Goal: Information Seeking & Learning: Learn about a topic

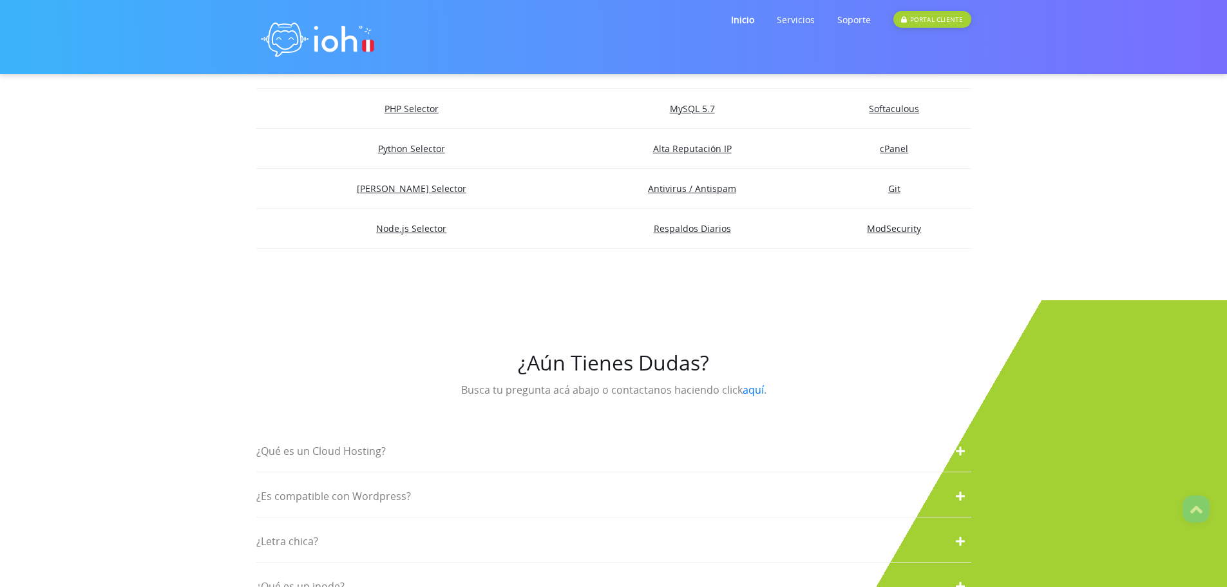
scroll to position [2126, 0]
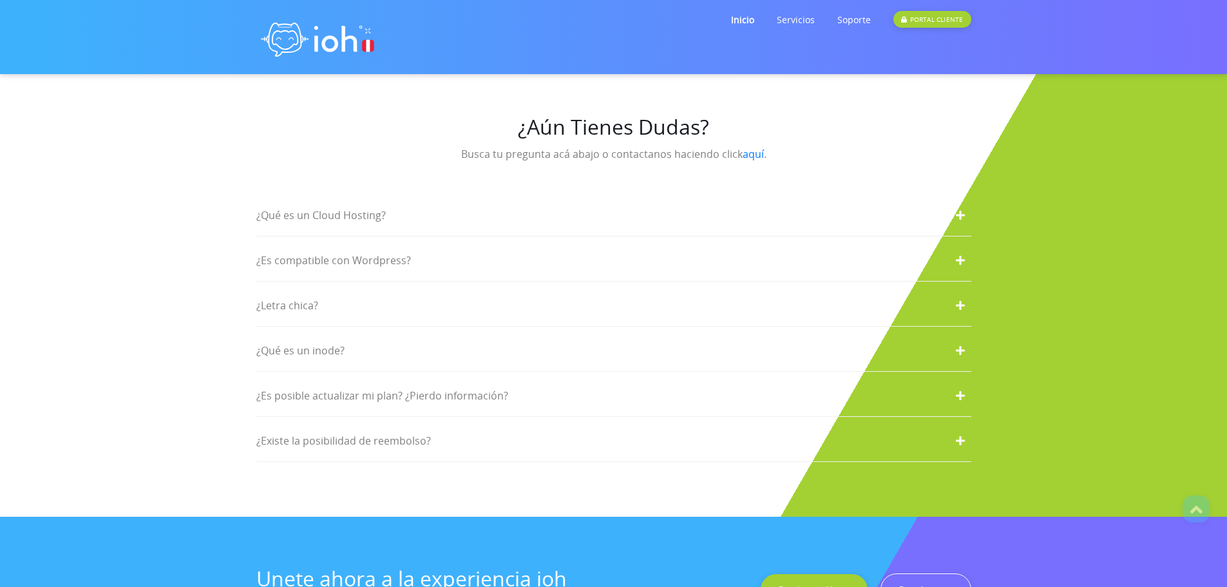
click at [620, 195] on div "¿Qué es un Cloud Hosting?" at bounding box center [613, 216] width 715 height 42
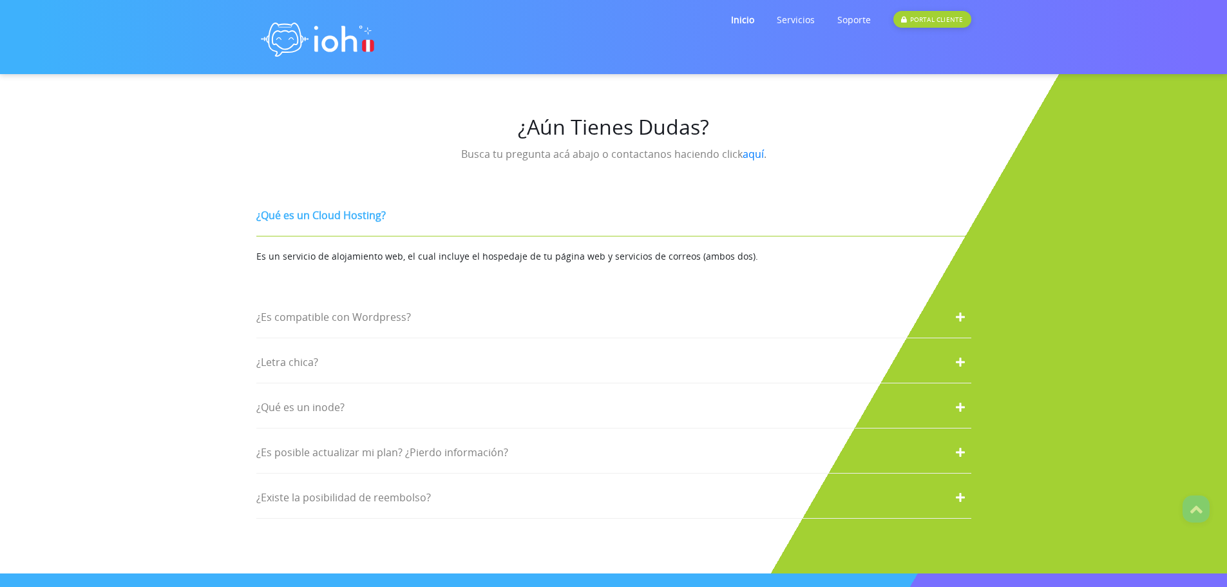
click at [620, 195] on div "¿Qué es un Cloud Hosting?" at bounding box center [613, 216] width 715 height 42
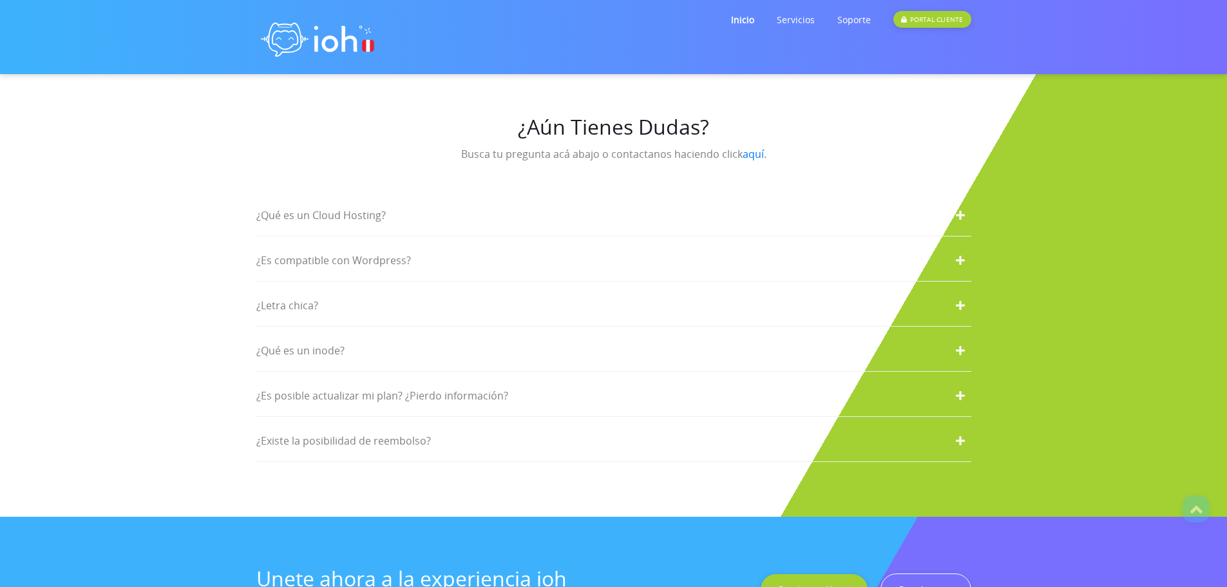
click at [519, 249] on div "¿Es compatible con Wordpress?" at bounding box center [613, 261] width 715 height 42
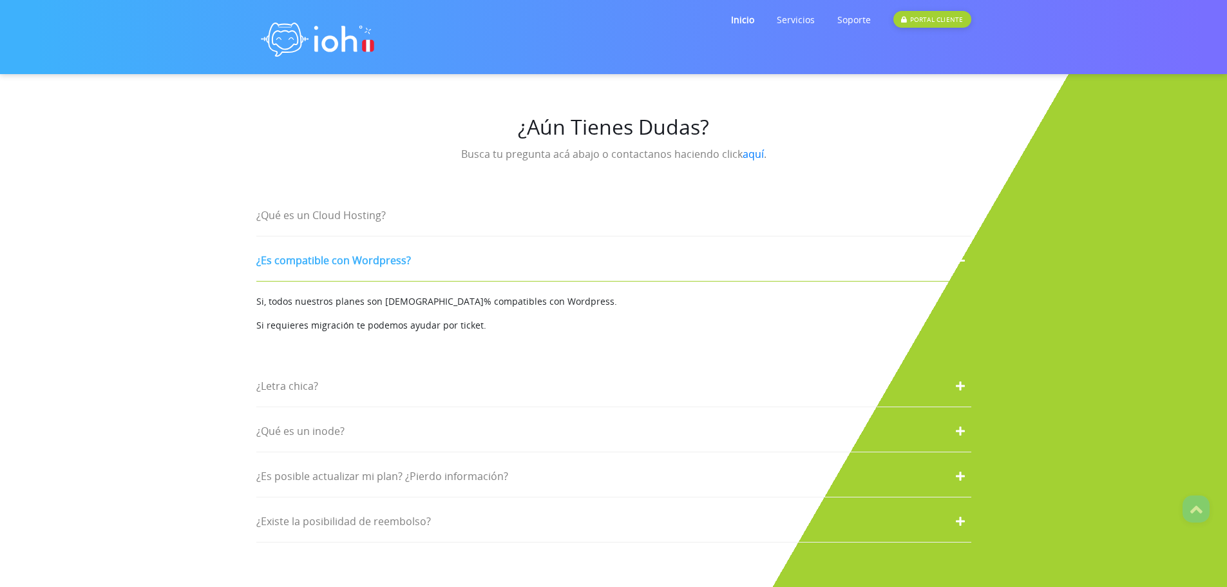
click at [519, 249] on div "¿Es compatible con Wordpress?" at bounding box center [613, 261] width 715 height 42
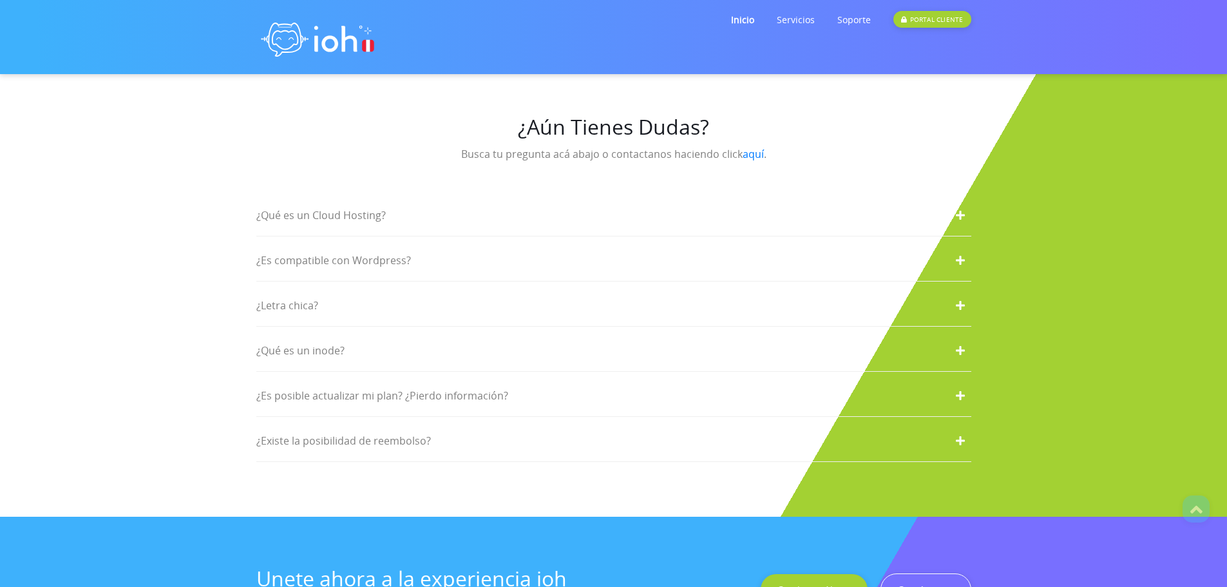
click at [479, 285] on div "¿Letra chica?" at bounding box center [613, 306] width 715 height 42
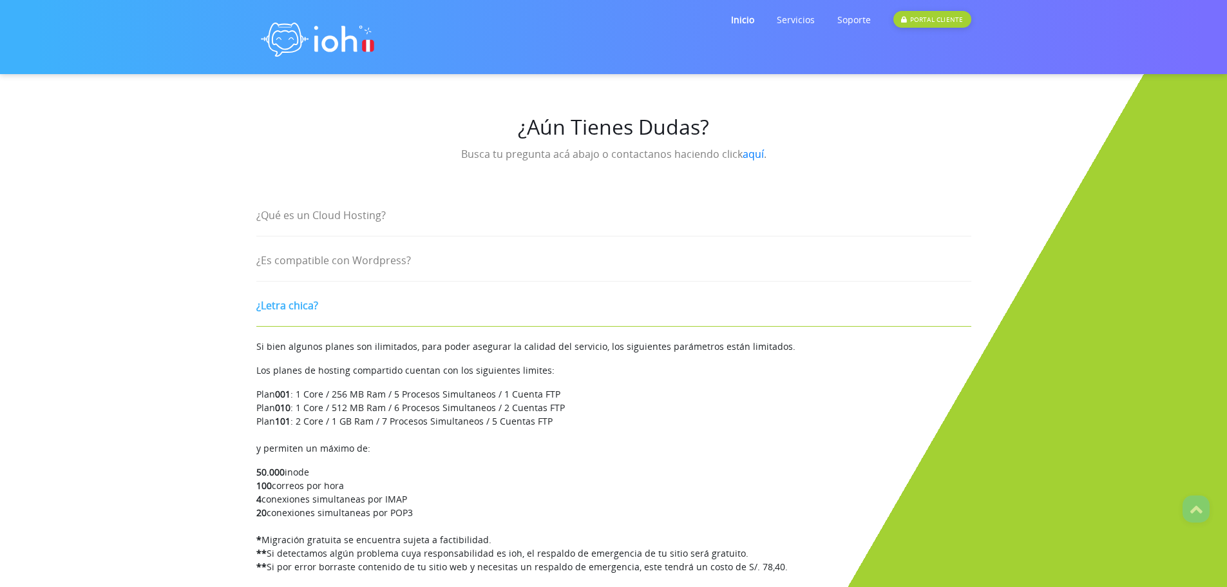
click at [479, 285] on div "¿Letra chica?" at bounding box center [613, 306] width 715 height 42
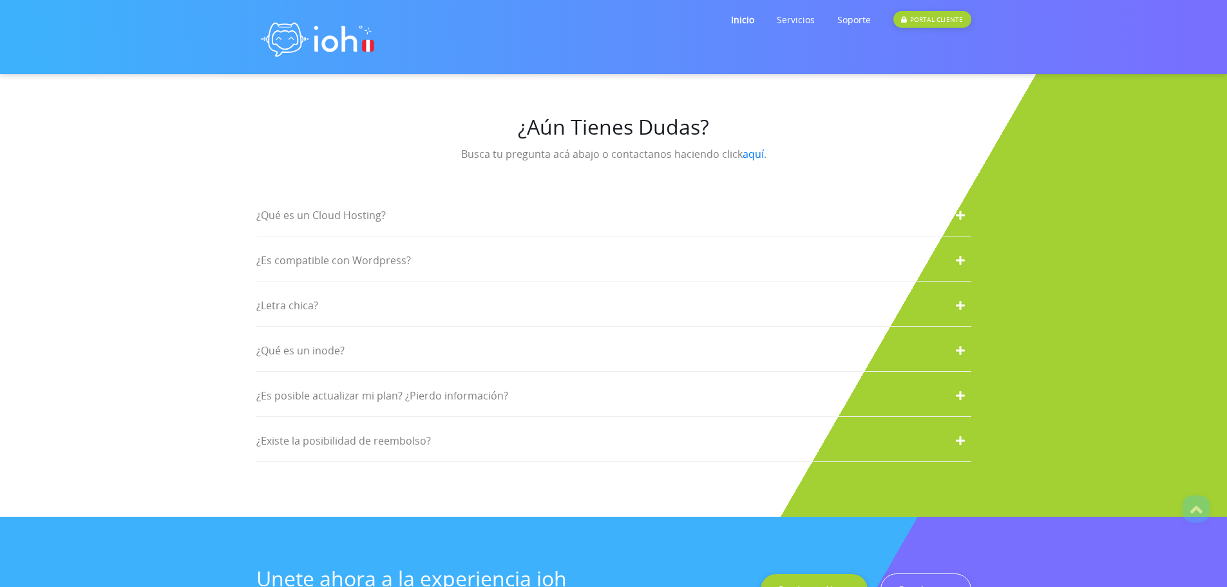
click at [479, 285] on div "¿Letra chica?" at bounding box center [613, 306] width 715 height 42
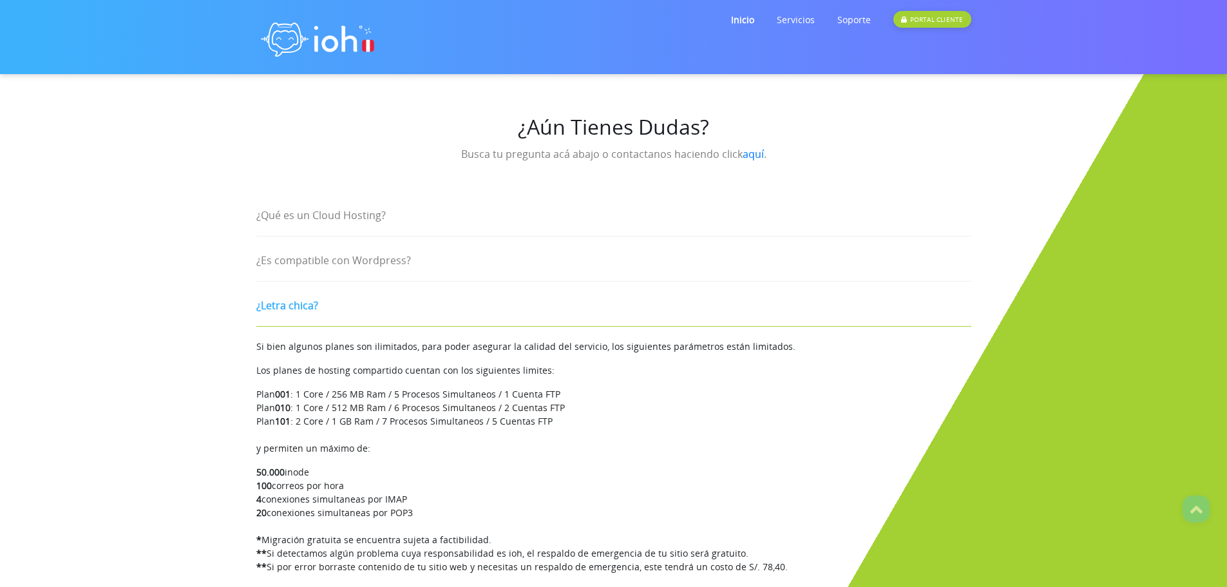
click at [479, 285] on div "¿Letra chica?" at bounding box center [613, 306] width 715 height 42
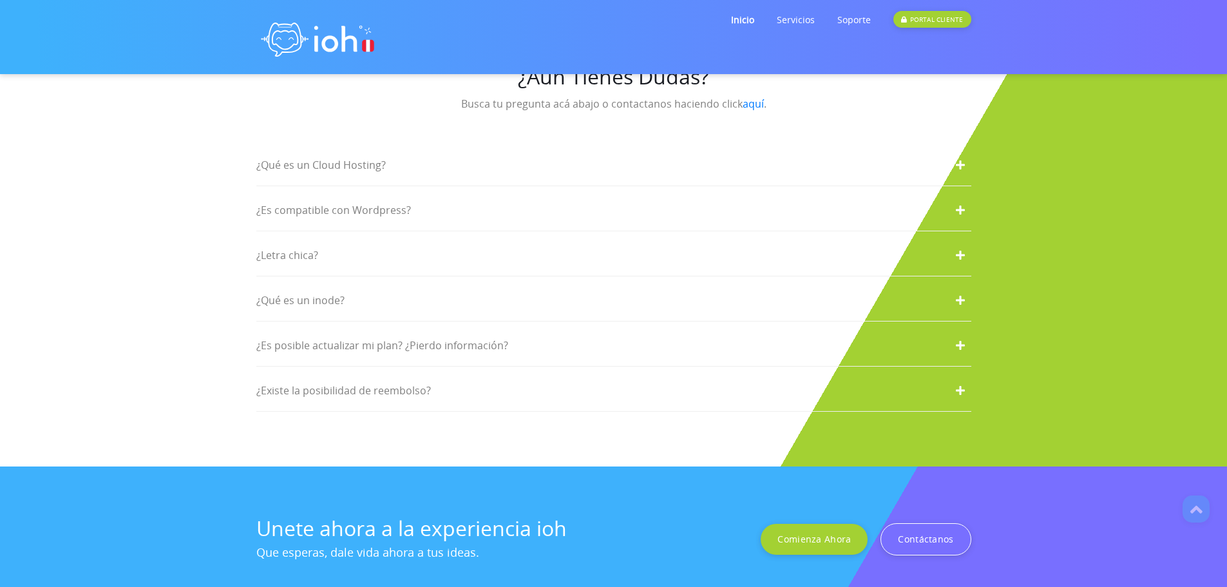
scroll to position [2190, 0]
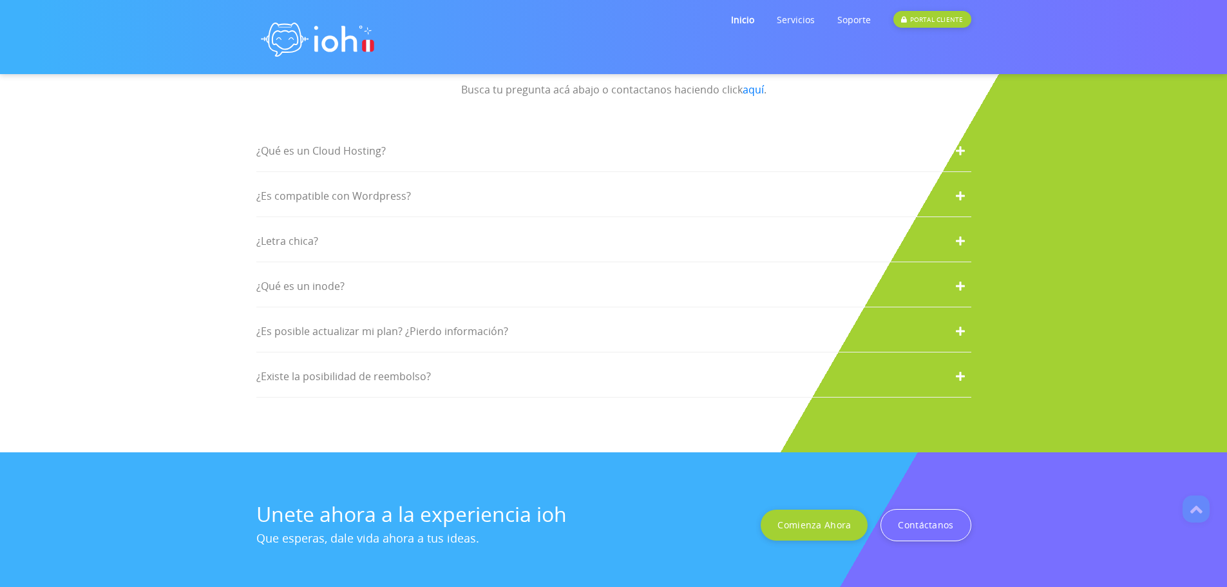
drag, startPoint x: 478, startPoint y: 278, endPoint x: 486, endPoint y: 269, distance: 11.9
click at [478, 277] on div "¿Qué es un inode?" at bounding box center [613, 286] width 715 height 42
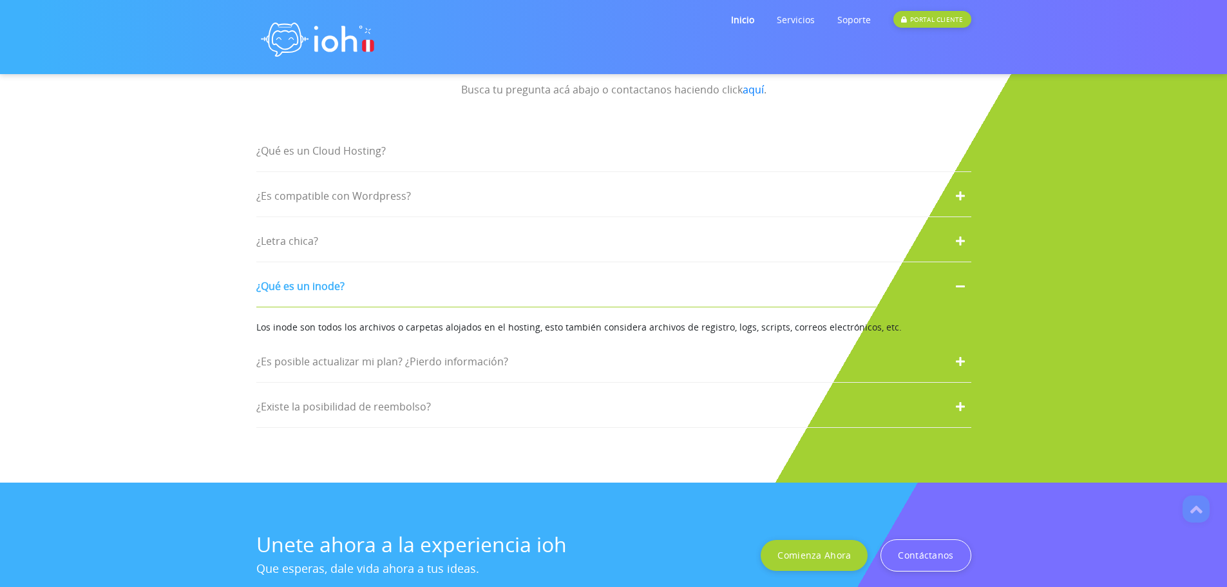
click at [486, 269] on div "¿Qué es un inode?" at bounding box center [613, 286] width 715 height 42
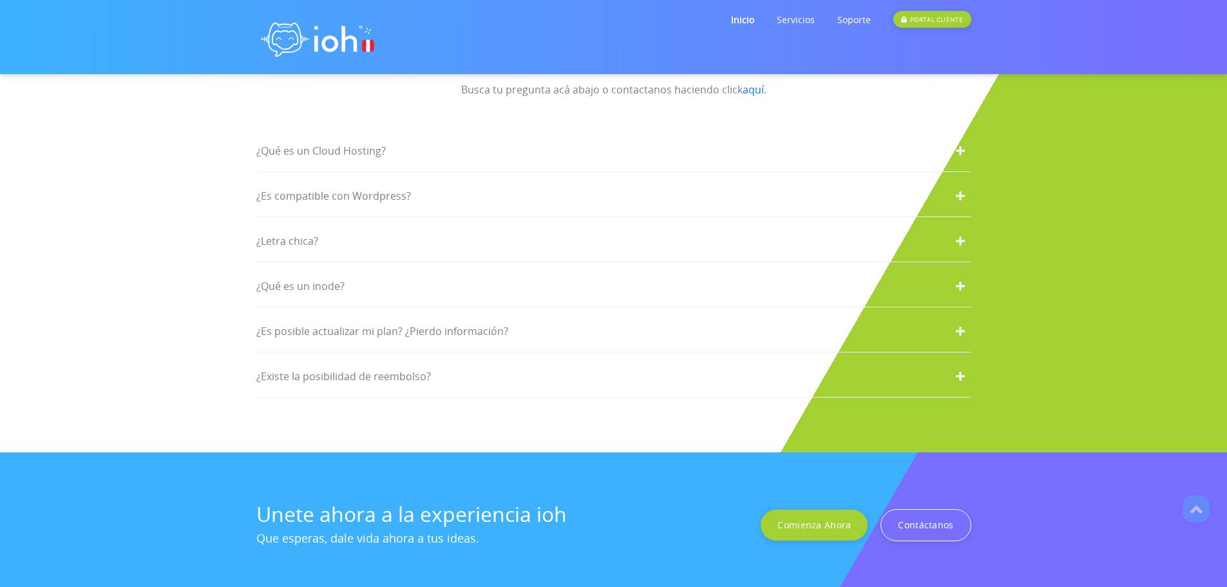
click at [486, 269] on div "¿Qué es un inode?" at bounding box center [613, 286] width 715 height 42
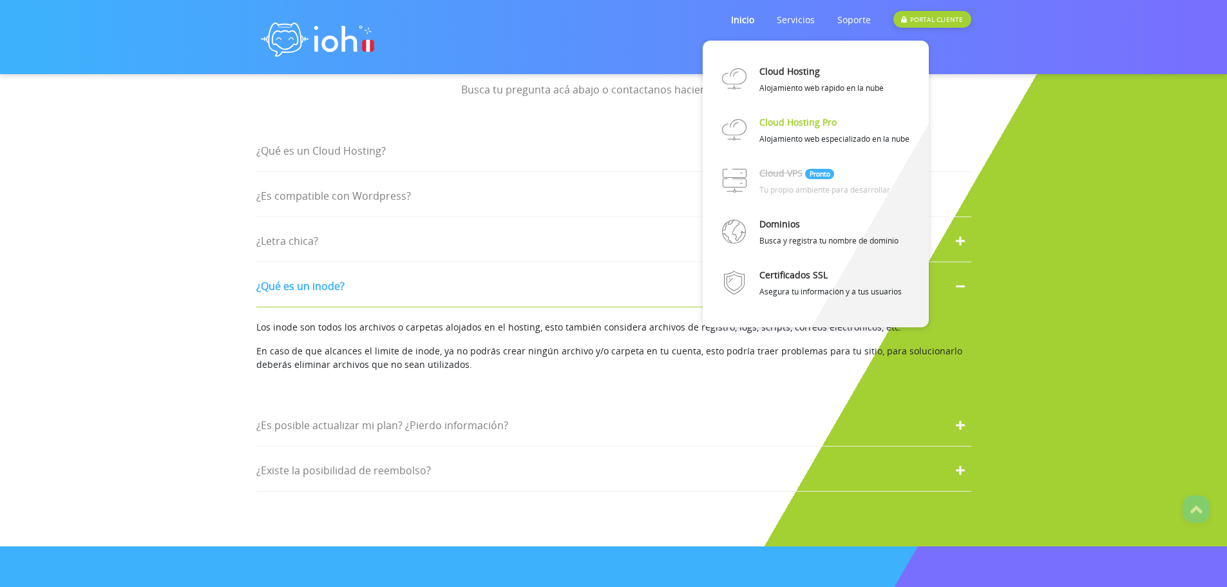
click at [797, 122] on link "Cloud Hosting Pro" at bounding box center [797, 122] width 77 height 23
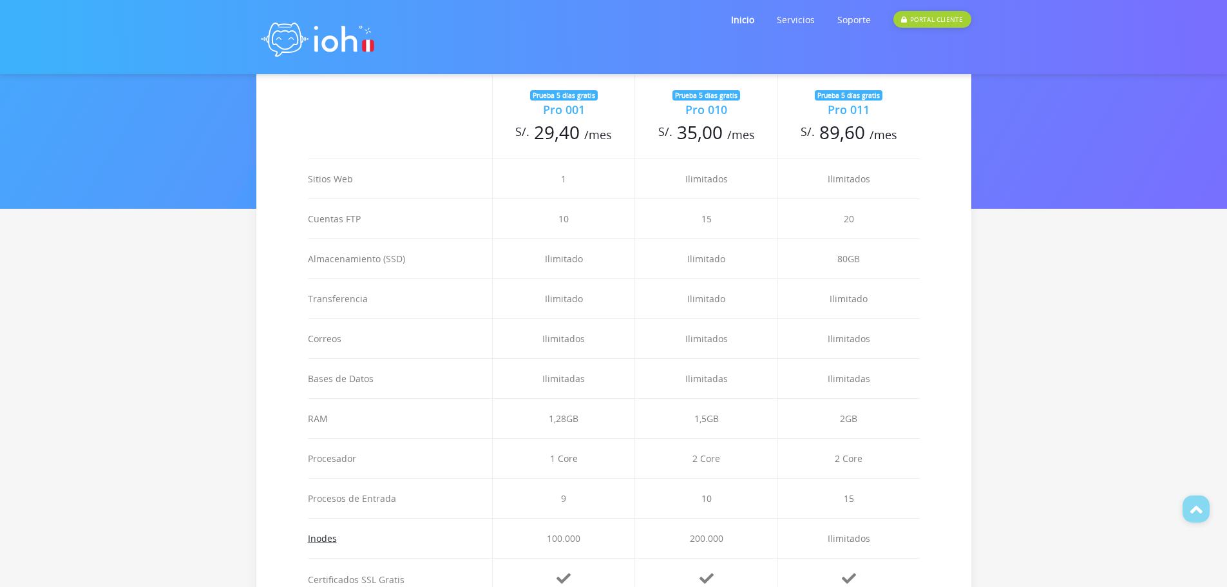
scroll to position [580, 0]
